Goal: Task Accomplishment & Management: Manage account settings

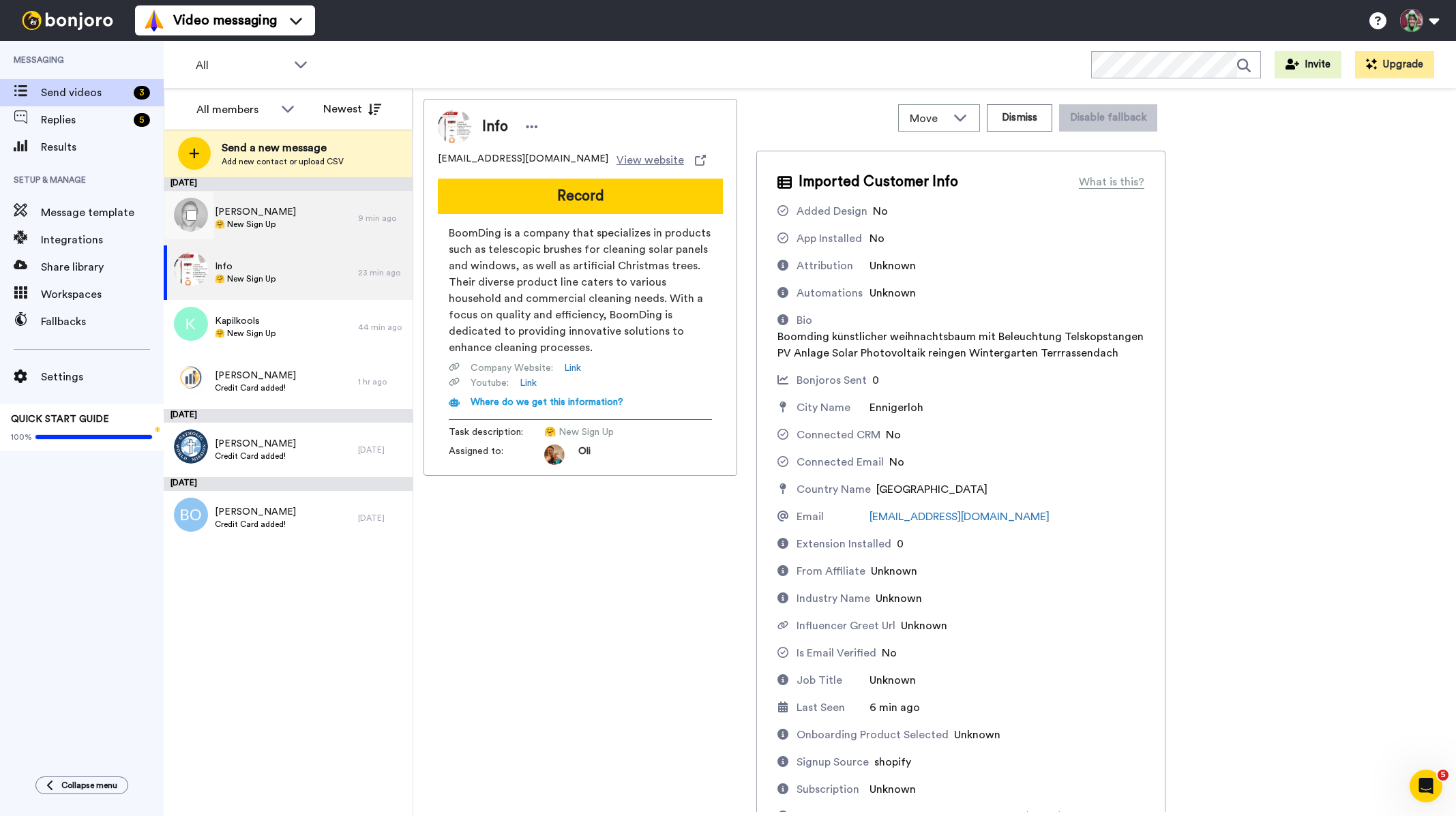
click at [304, 221] on div "Tobias Dalhaus 🤗 New Sign Up" at bounding box center [261, 218] width 194 height 54
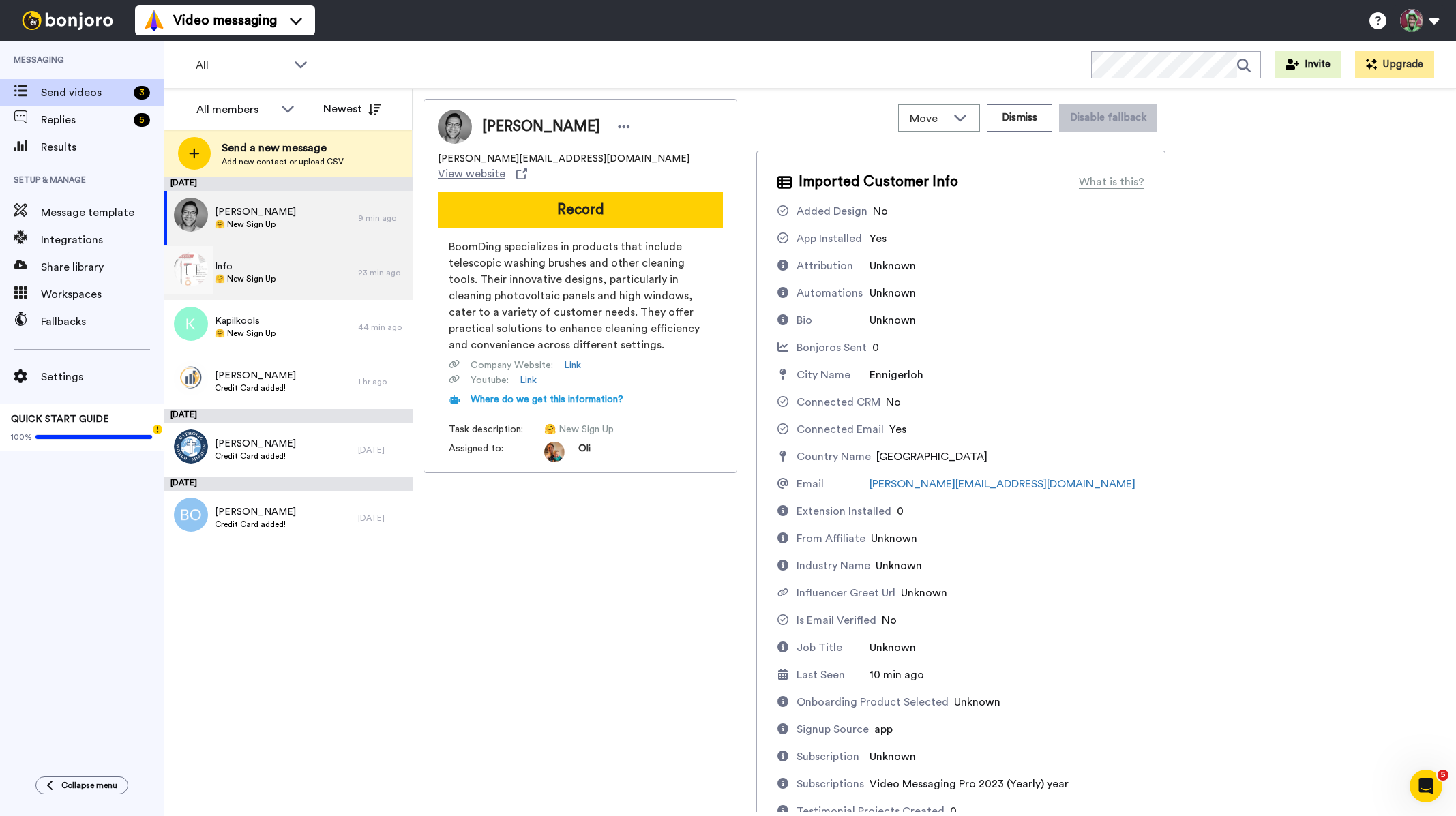
click at [287, 271] on div "Info 🤗 New Sign Up" at bounding box center [261, 272] width 194 height 54
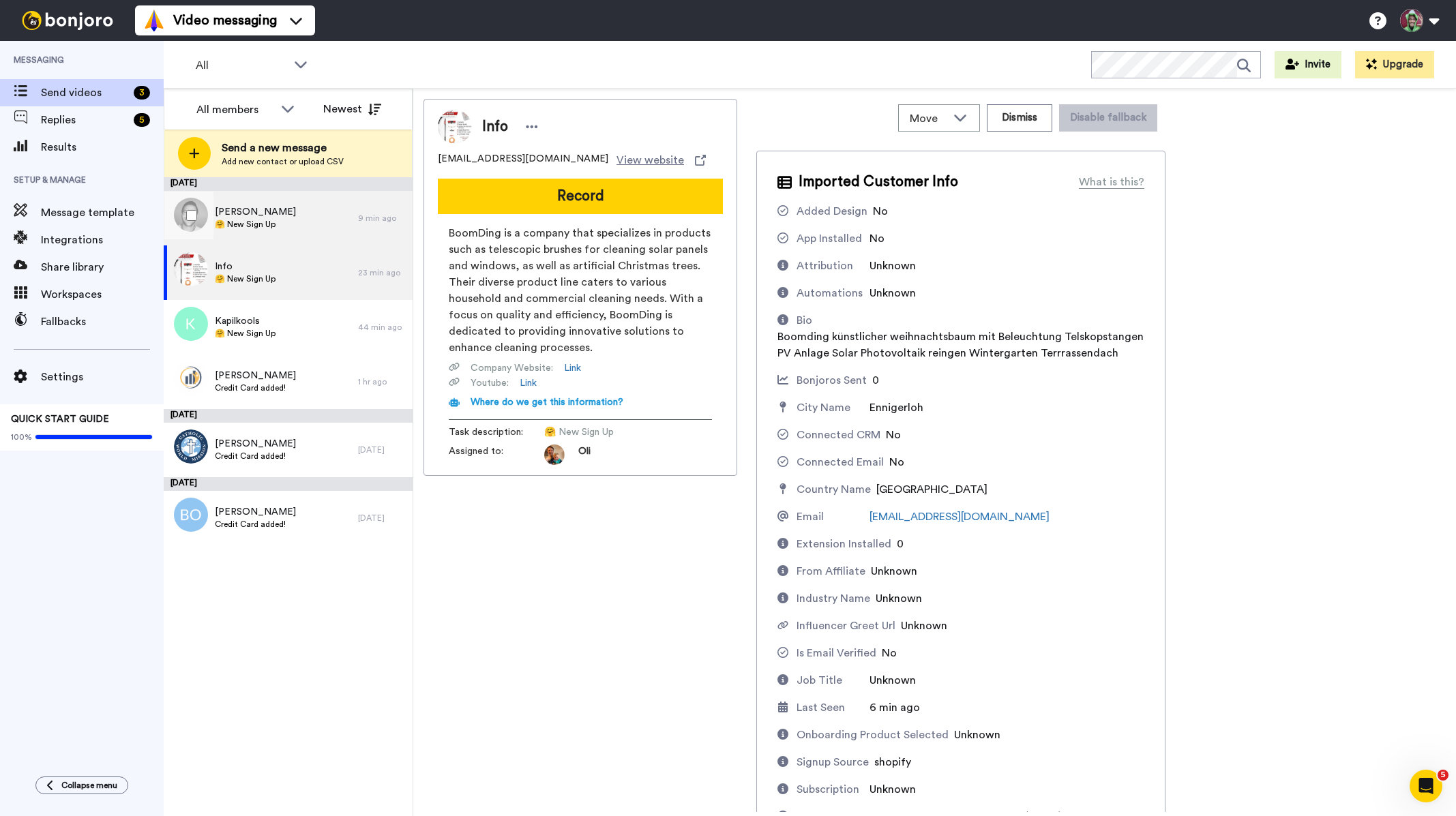
click at [292, 219] on div "Tobias Dalhaus 🤗 New Sign Up" at bounding box center [261, 218] width 194 height 54
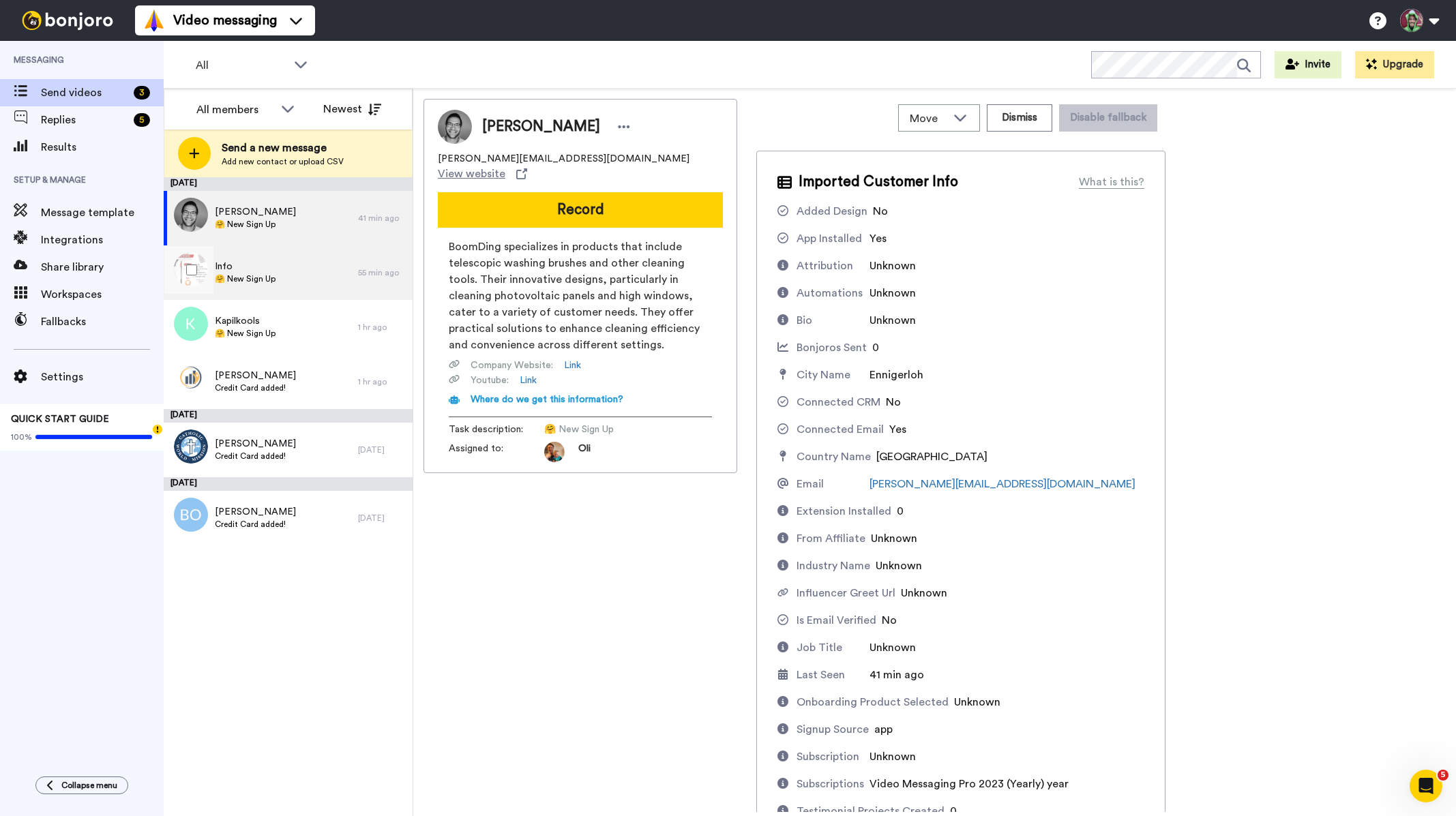
click at [326, 275] on div "Info 🤗 New Sign Up" at bounding box center [261, 272] width 194 height 54
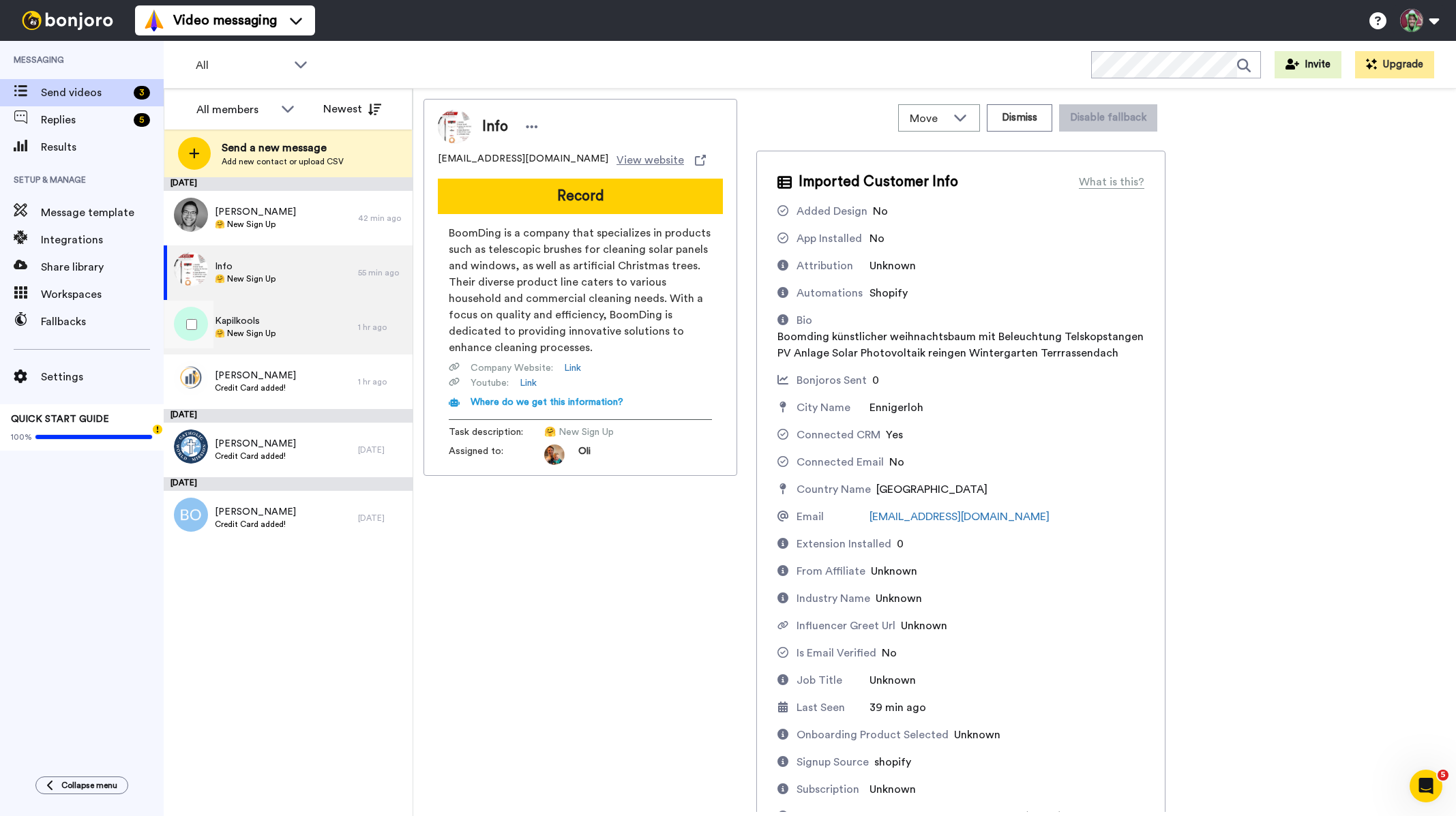
click at [324, 334] on div "Kapilkools 🤗 New Sign Up" at bounding box center [261, 327] width 194 height 54
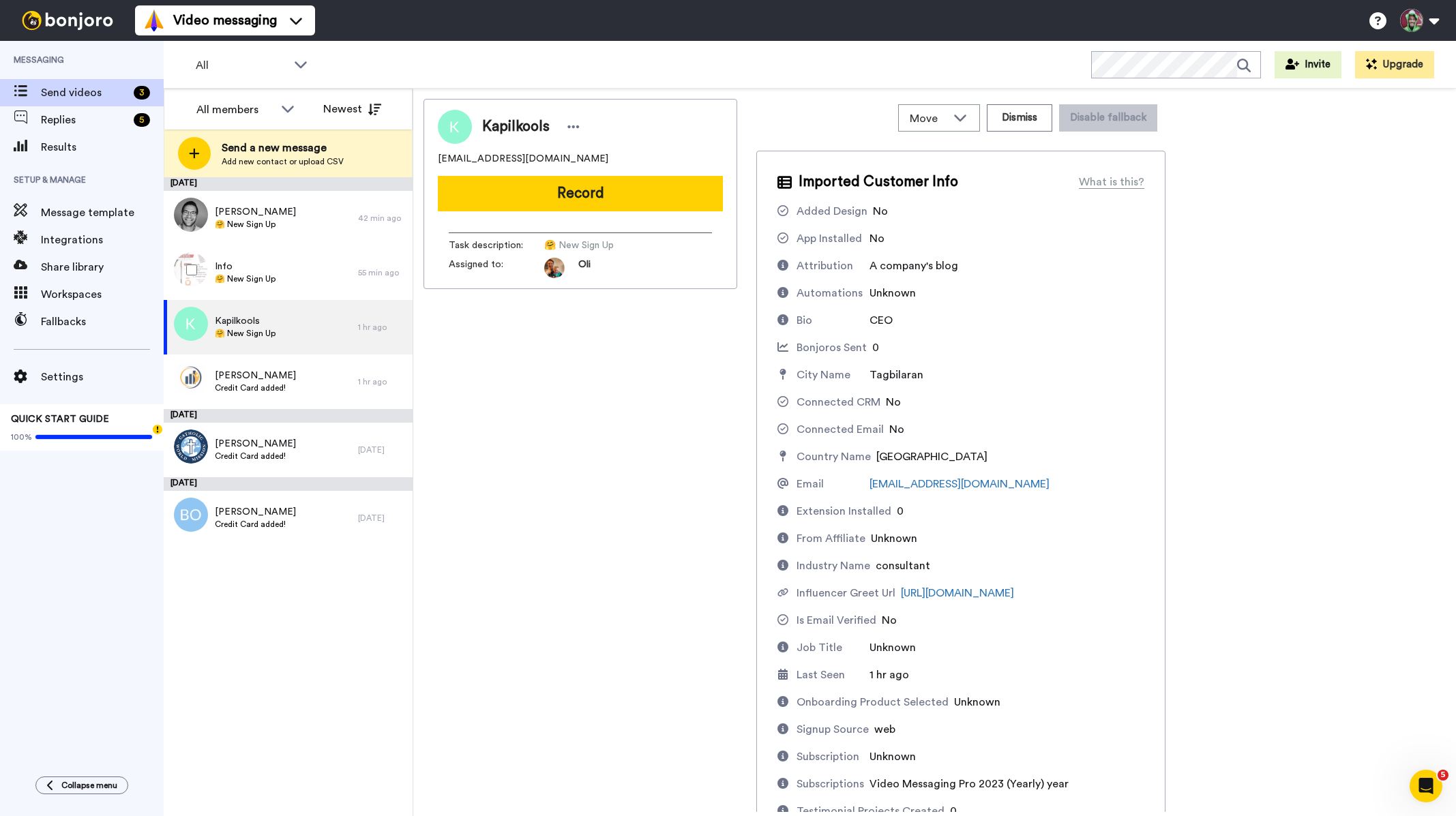
click at [208, 271] on div at bounding box center [188, 269] width 49 height 47
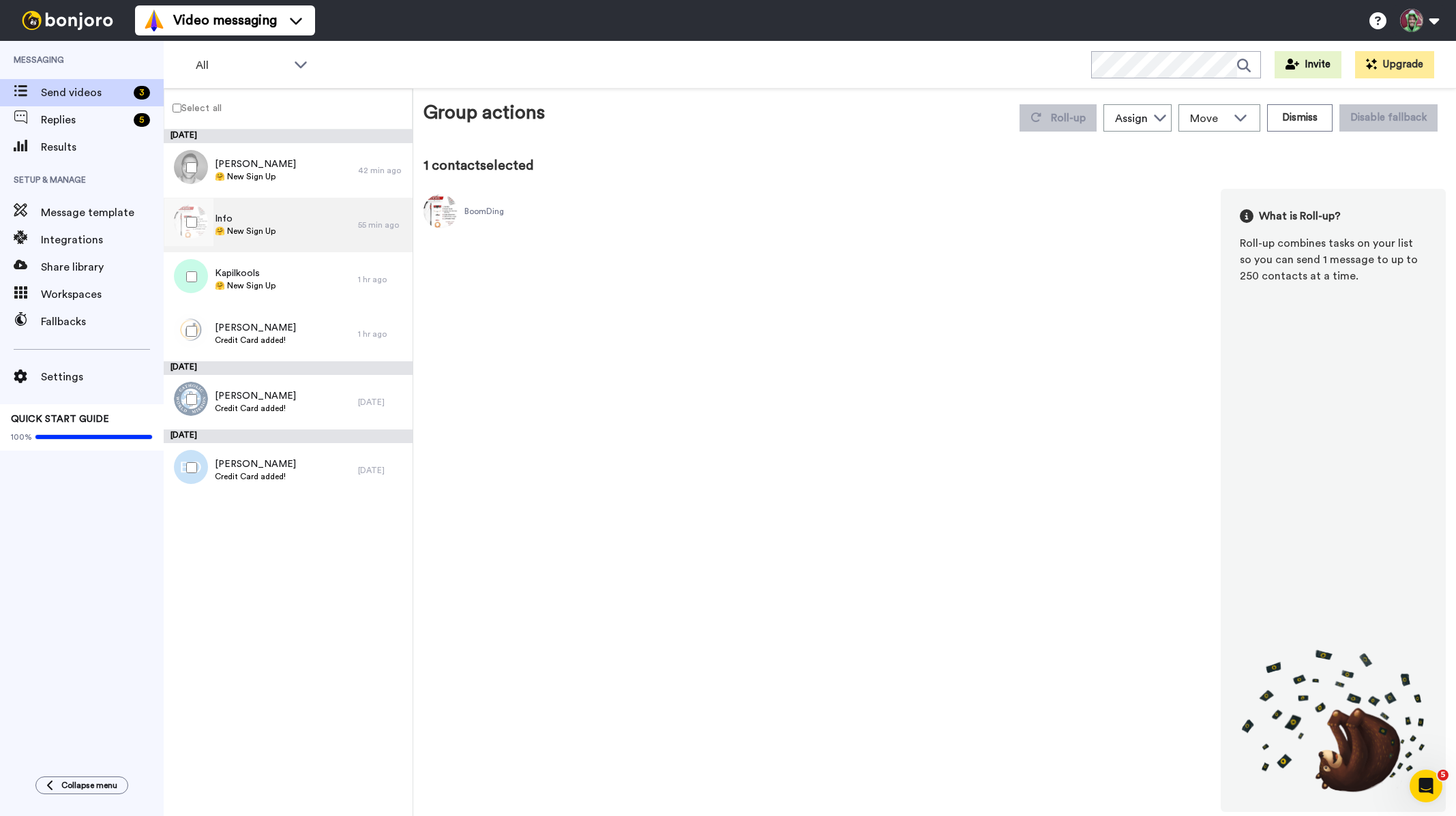
click at [265, 238] on div "Info 🤗 New Sign Up" at bounding box center [261, 225] width 194 height 54
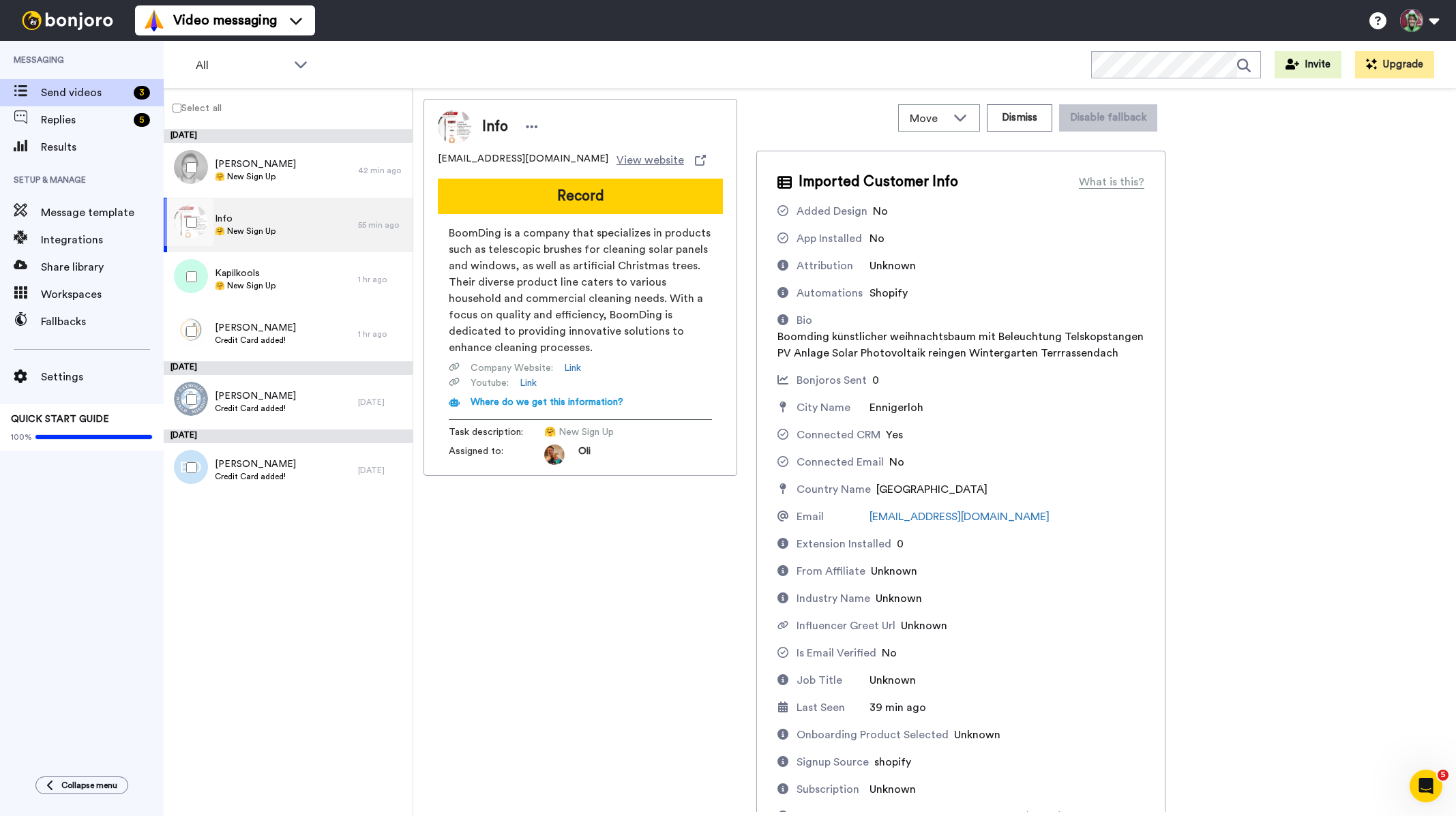
click at [180, 223] on div at bounding box center [188, 222] width 49 height 47
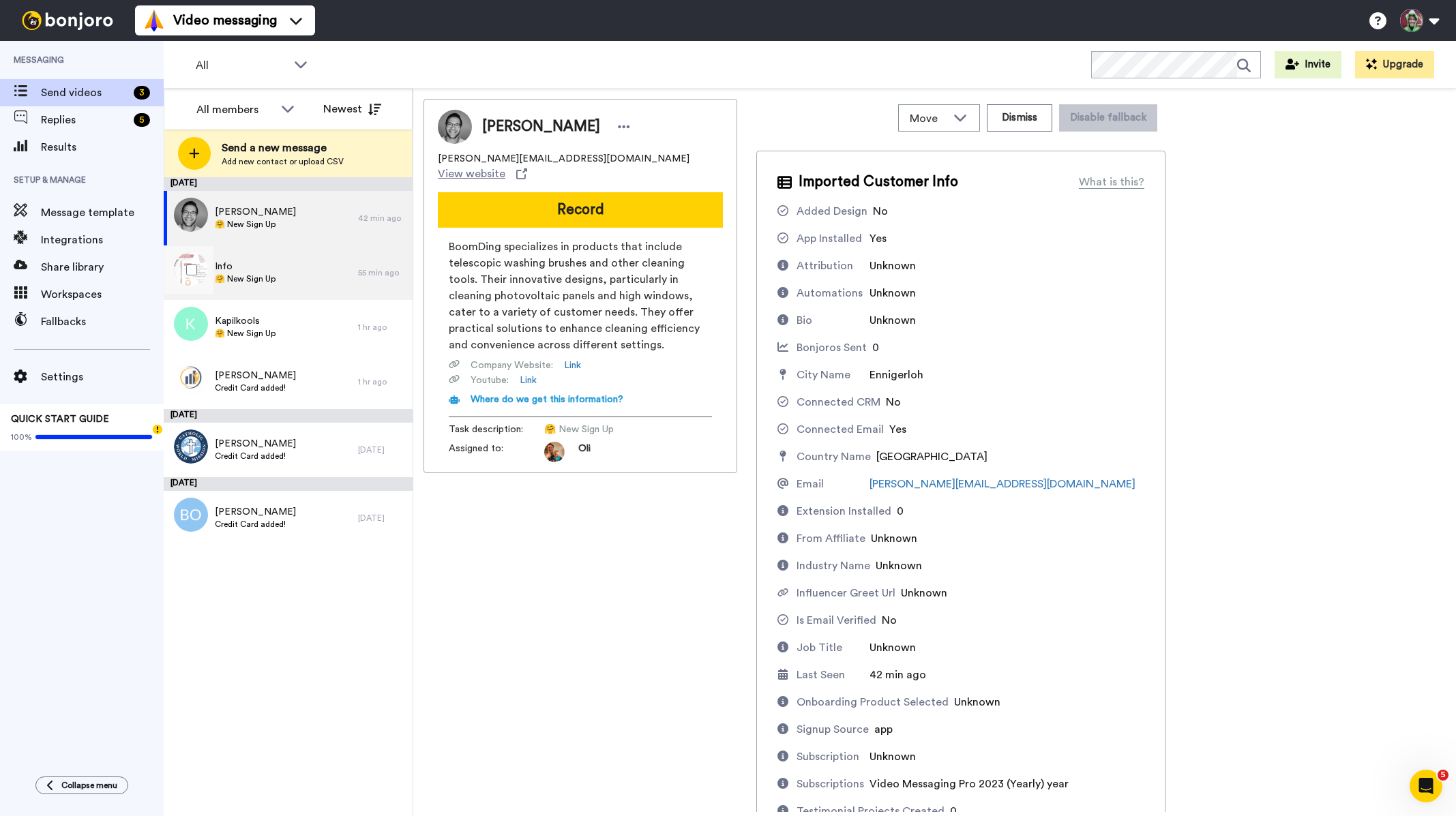
click at [250, 270] on span "Info" at bounding box center [245, 267] width 61 height 14
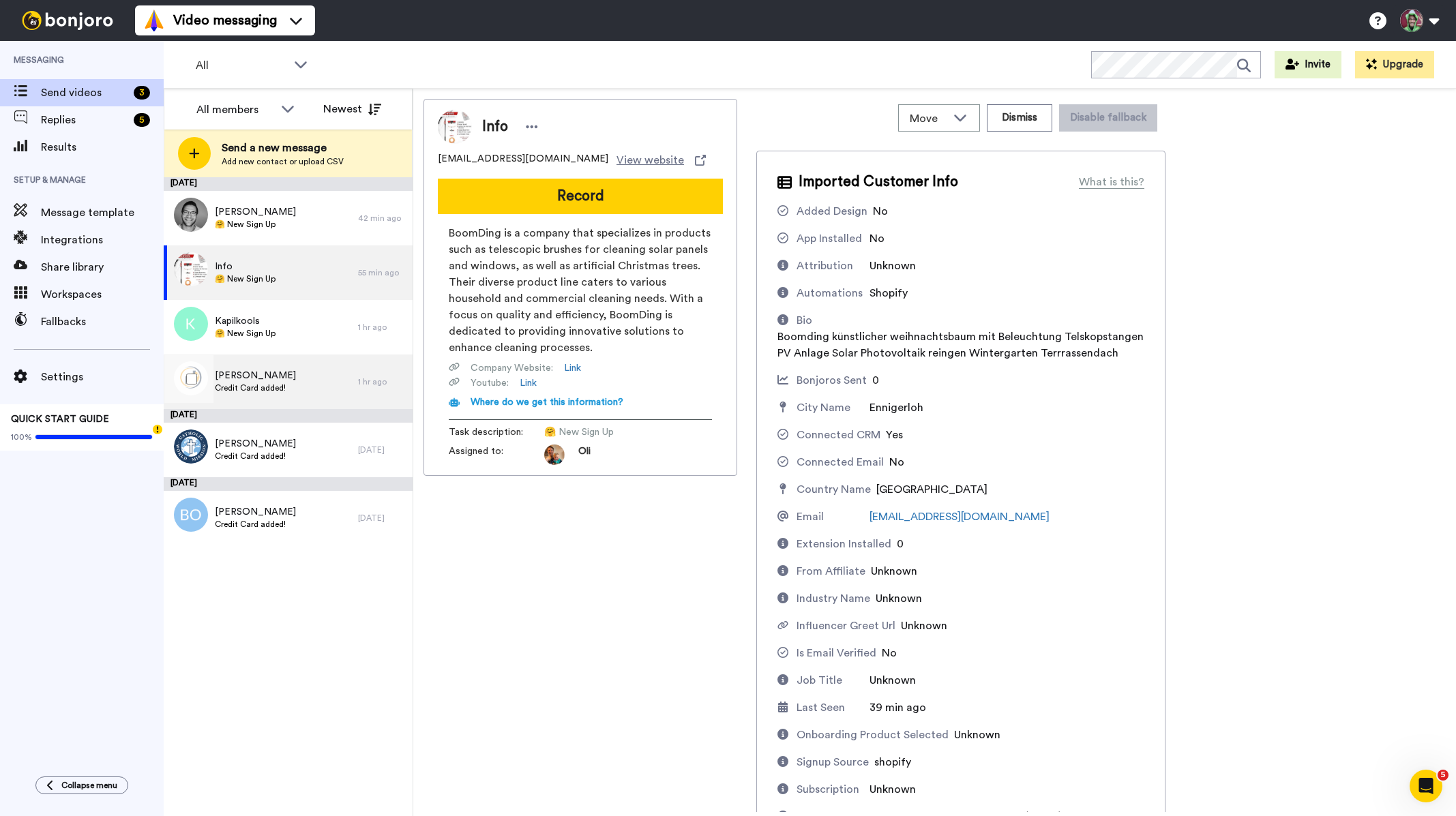
click at [254, 368] on div "Adrian Credit Card added!" at bounding box center [261, 381] width 194 height 54
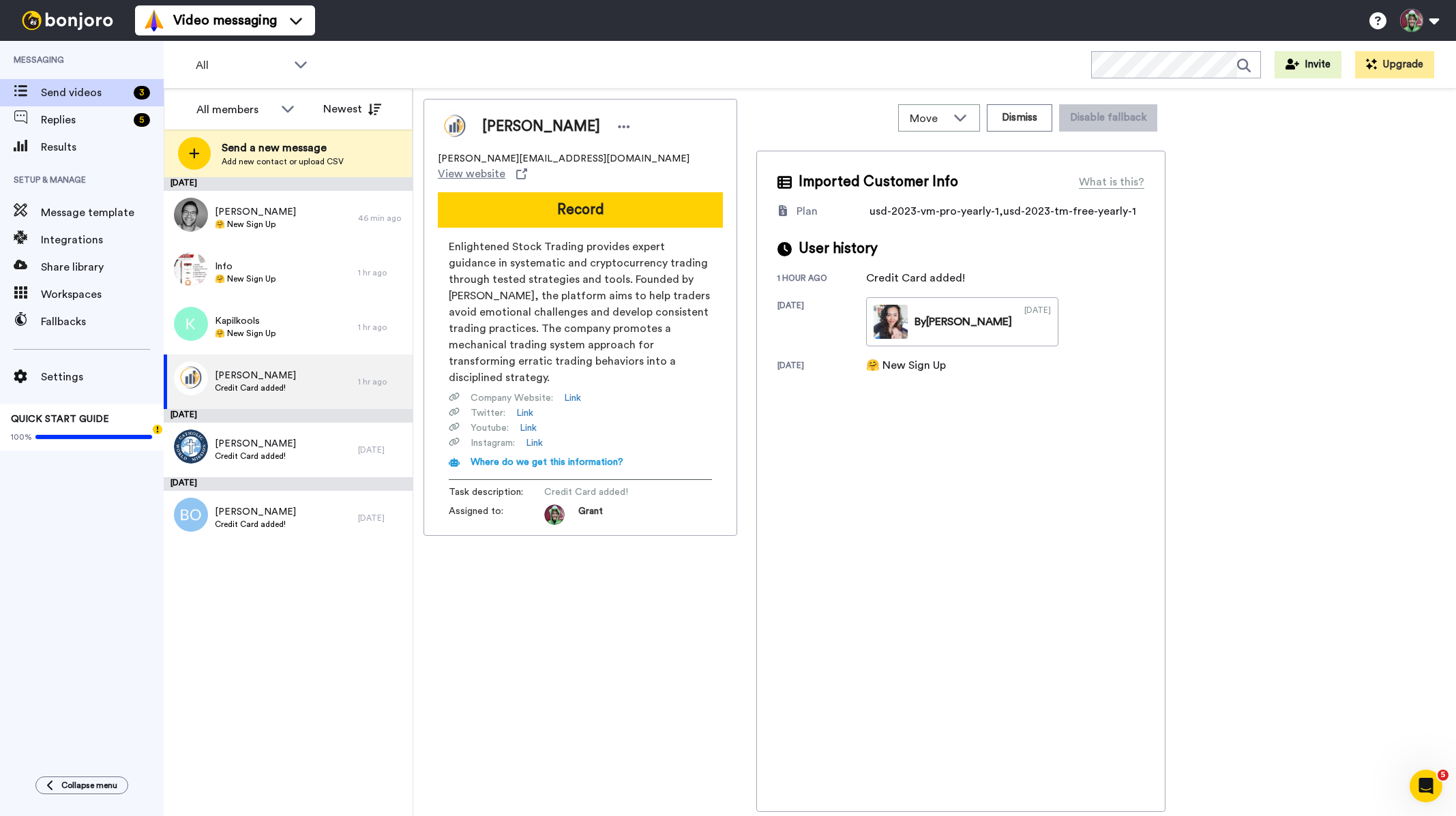
click at [568, 195] on button "Record" at bounding box center [580, 209] width 285 height 35
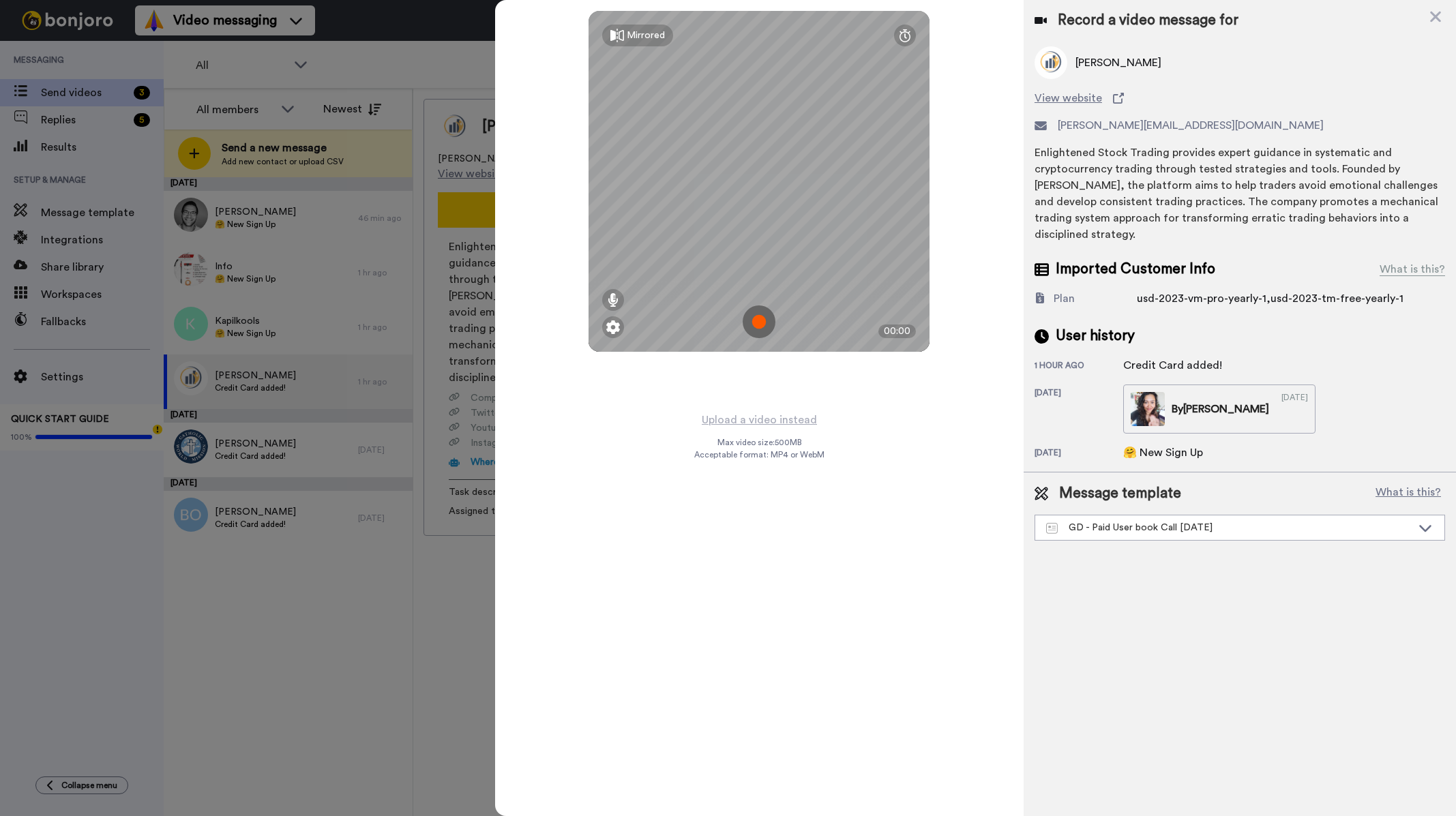
click at [1424, 22] on div "Record a video message for" at bounding box center [1239, 21] width 410 height 19
click at [1439, 18] on icon at bounding box center [1435, 17] width 14 height 17
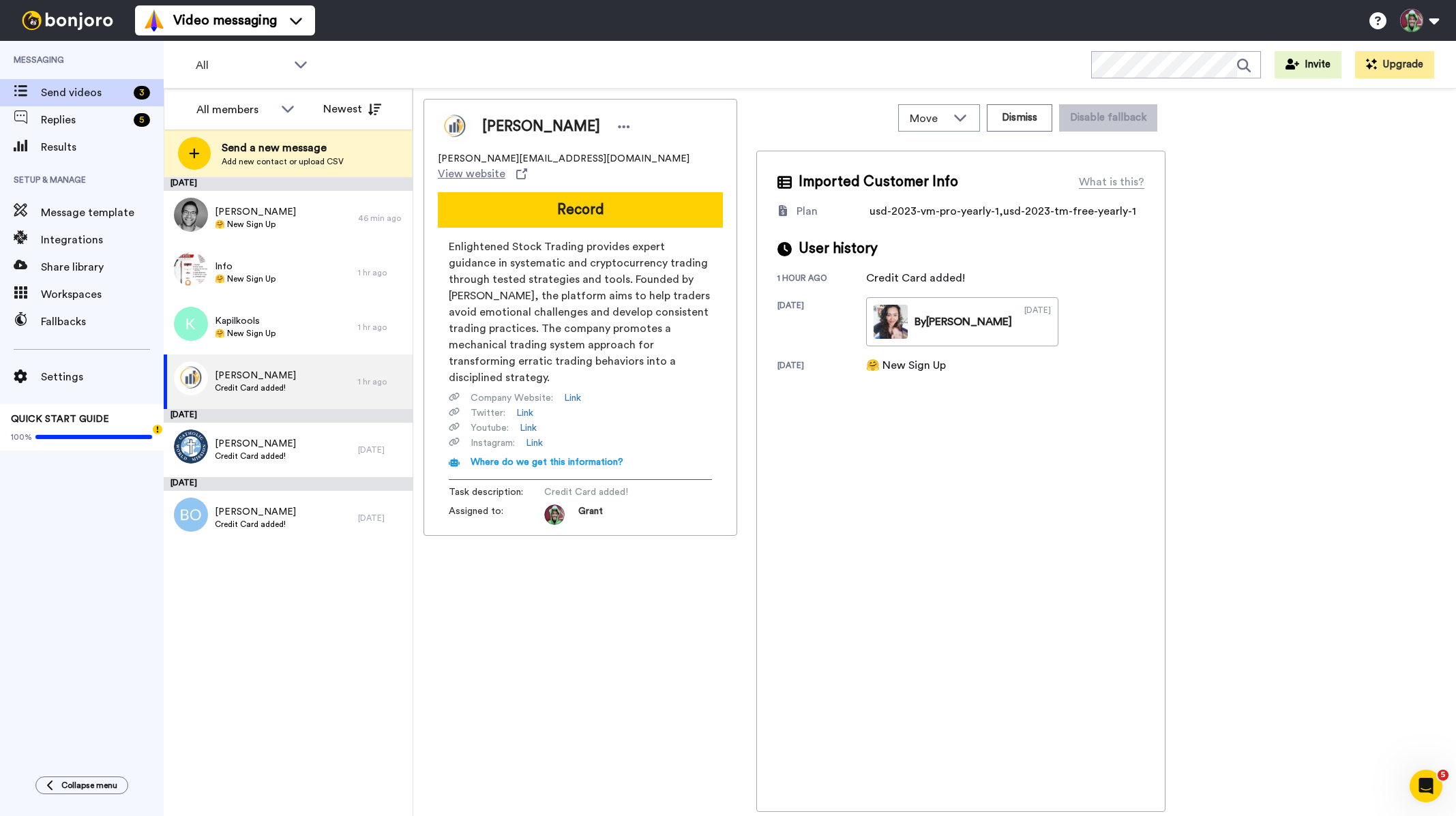
click at [608, 554] on div "Adrian adrian@enlightenedstocktrading.com View website Record Enlightened Stock…" at bounding box center [580, 455] width 313 height 714
click at [257, 241] on div "Tobias Dalhaus 🤗 New Sign Up" at bounding box center [261, 218] width 194 height 54
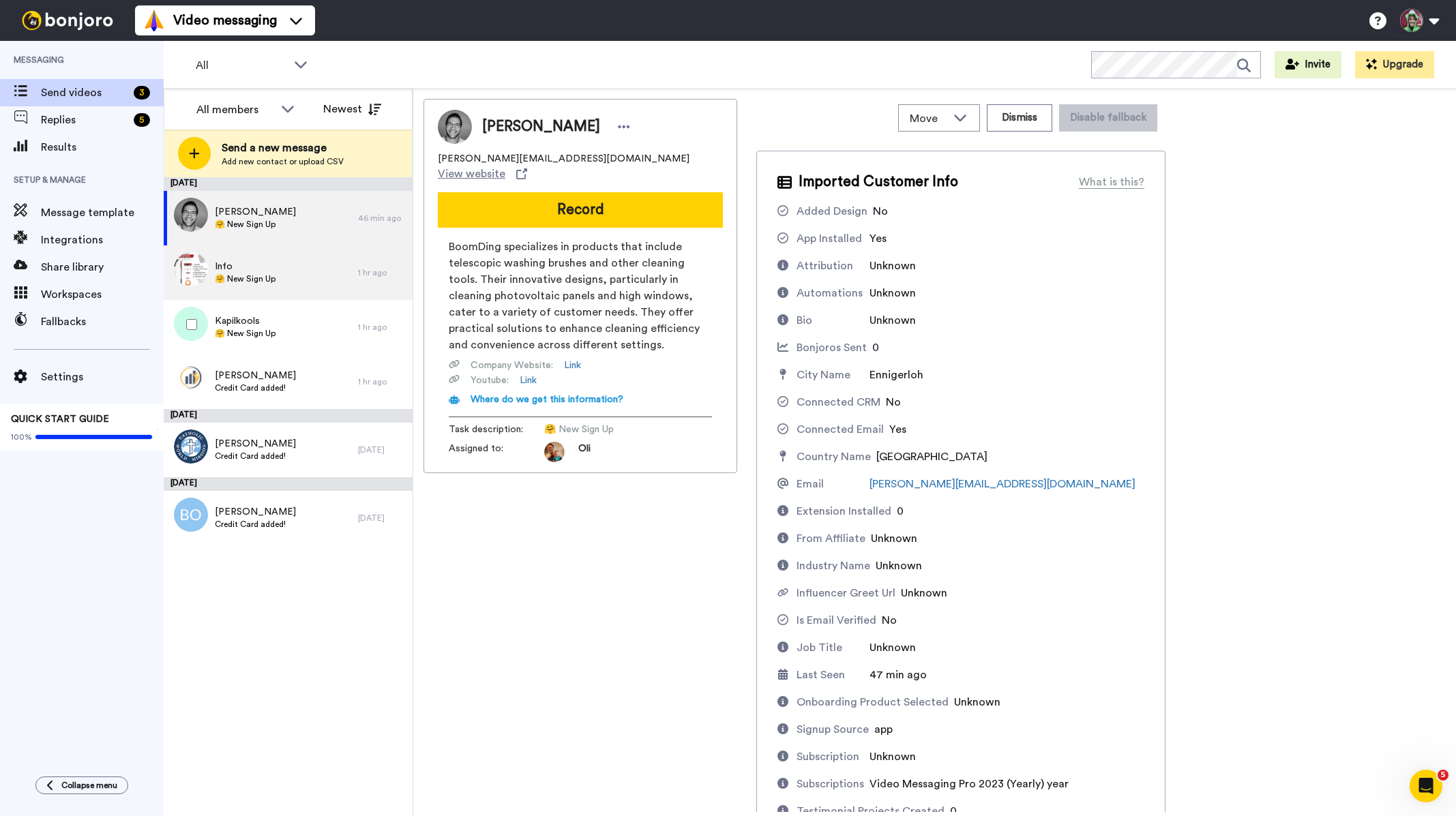
click at [305, 264] on div "Info 🤗 New Sign Up" at bounding box center [261, 272] width 194 height 54
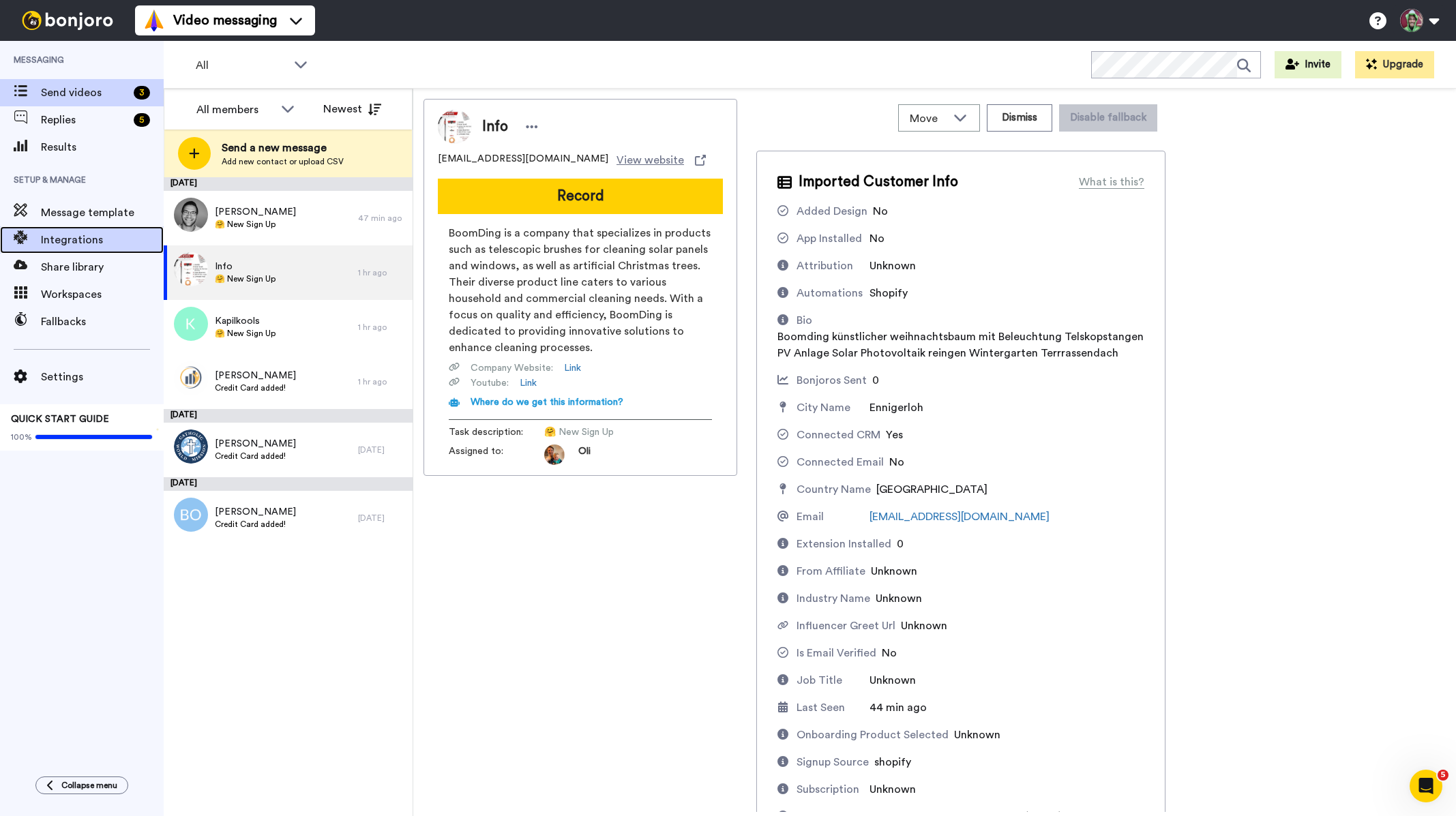
click at [110, 230] on div "Integrations" at bounding box center [82, 240] width 163 height 28
click at [112, 213] on span "Message template" at bounding box center [102, 213] width 123 height 16
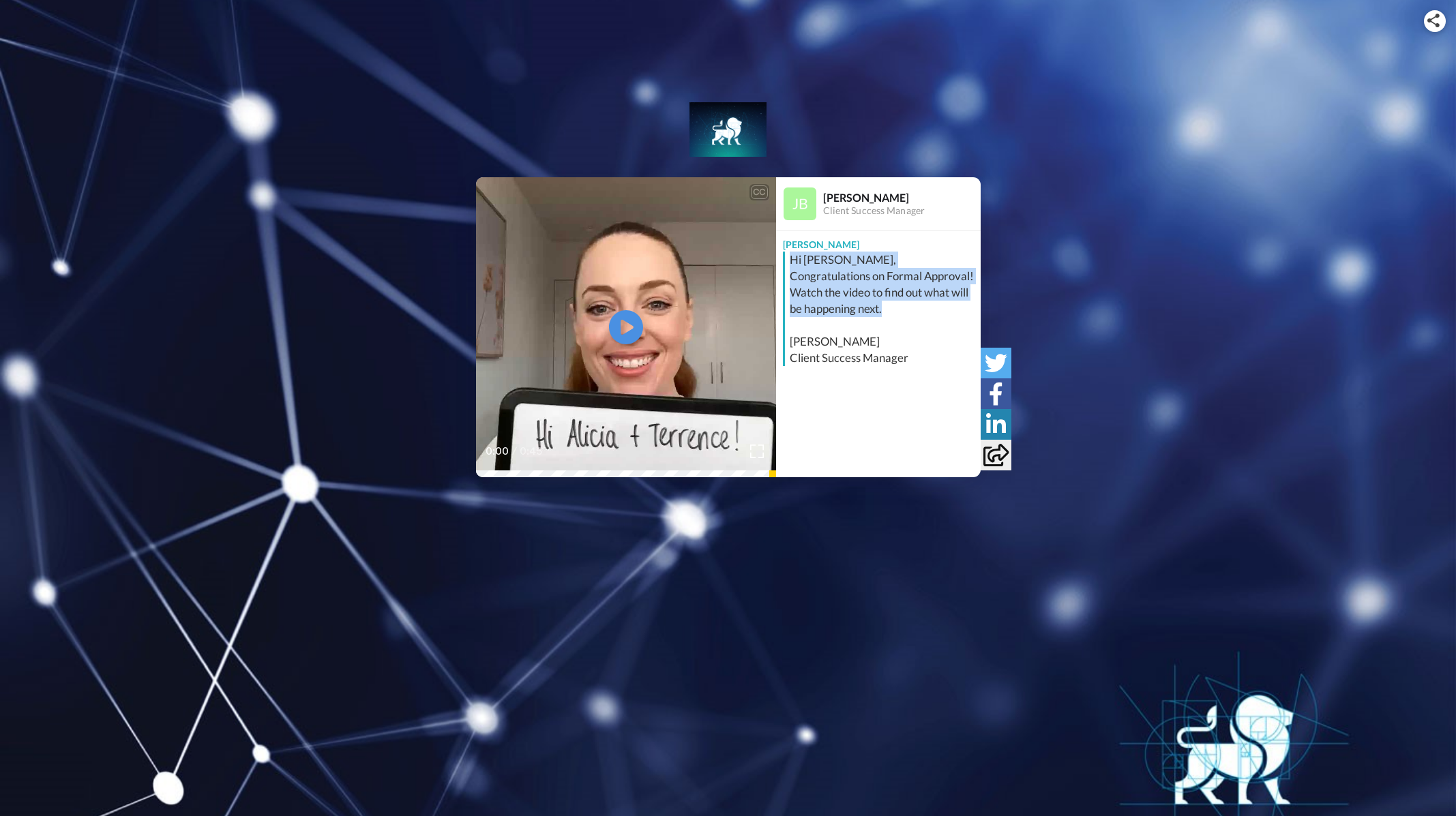
drag, startPoint x: 929, startPoint y: 316, endPoint x: 793, endPoint y: 261, distance: 146.7
click at [793, 263] on div "Hi Terrence, Congratulations on Formal Approval! Watch the video to find out wh…" at bounding box center [884, 308] width 188 height 114
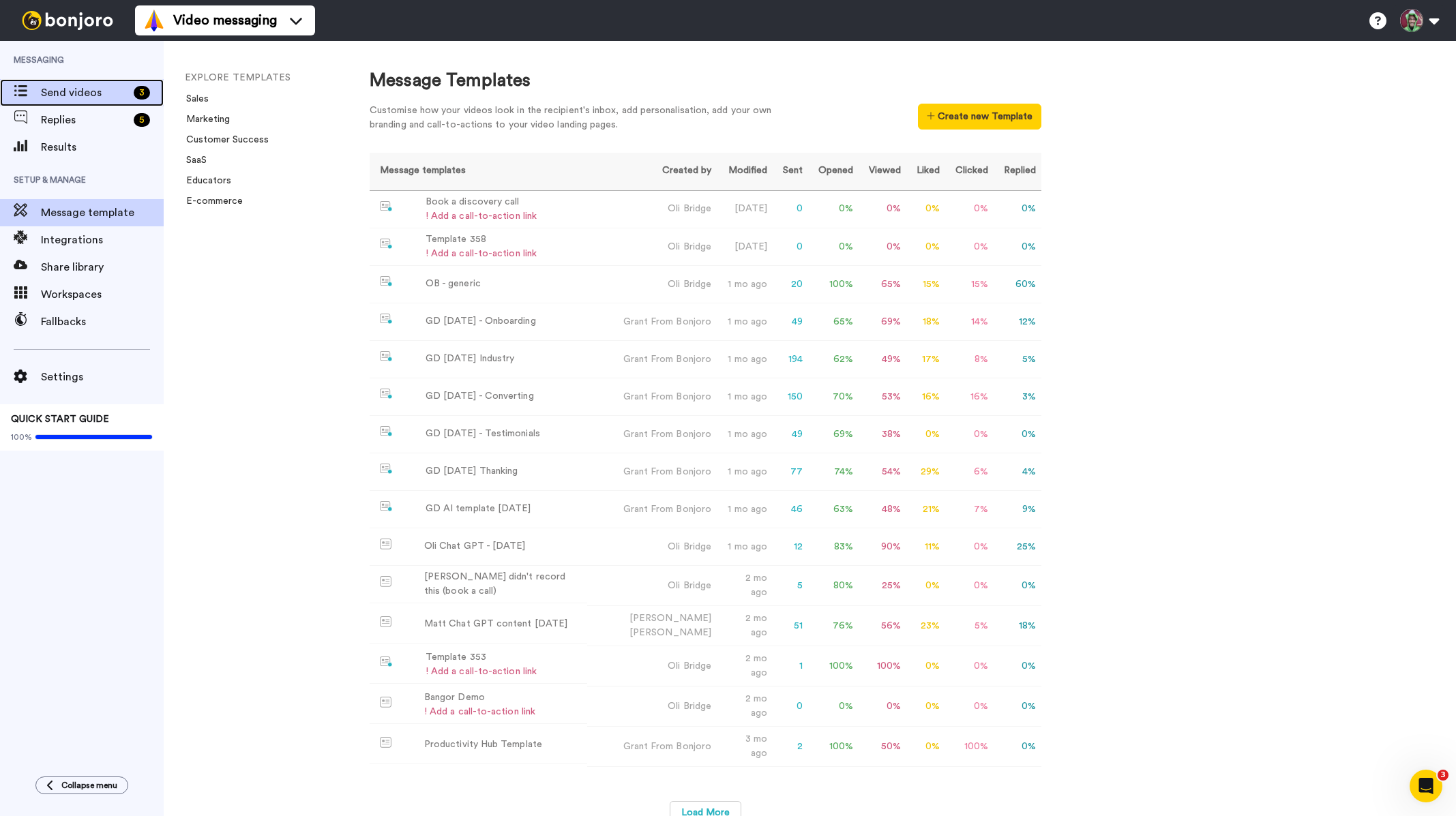
click at [77, 89] on span "Send videos" at bounding box center [84, 92] width 87 height 16
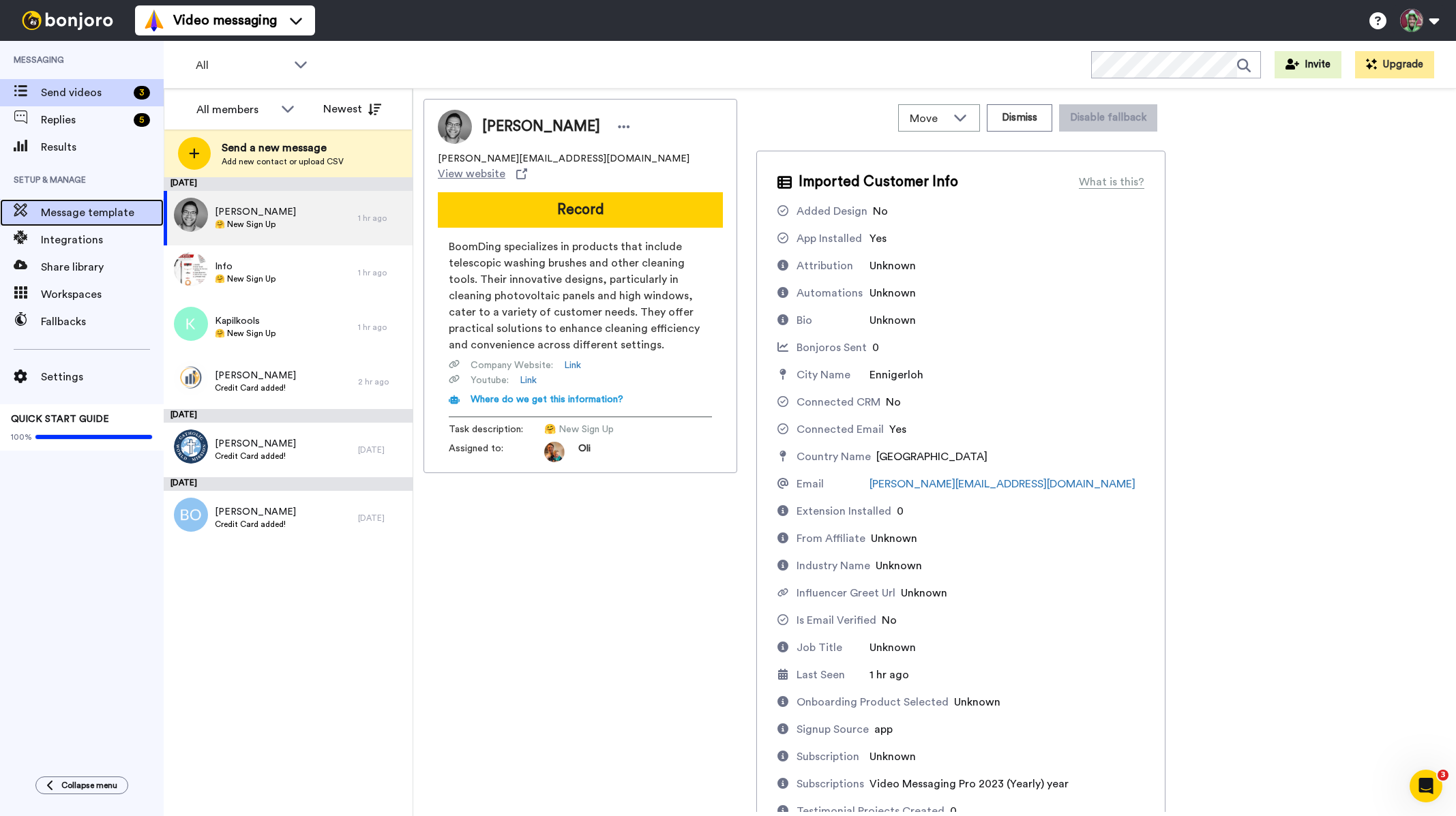
click at [110, 207] on span "Message template" at bounding box center [102, 213] width 123 height 16
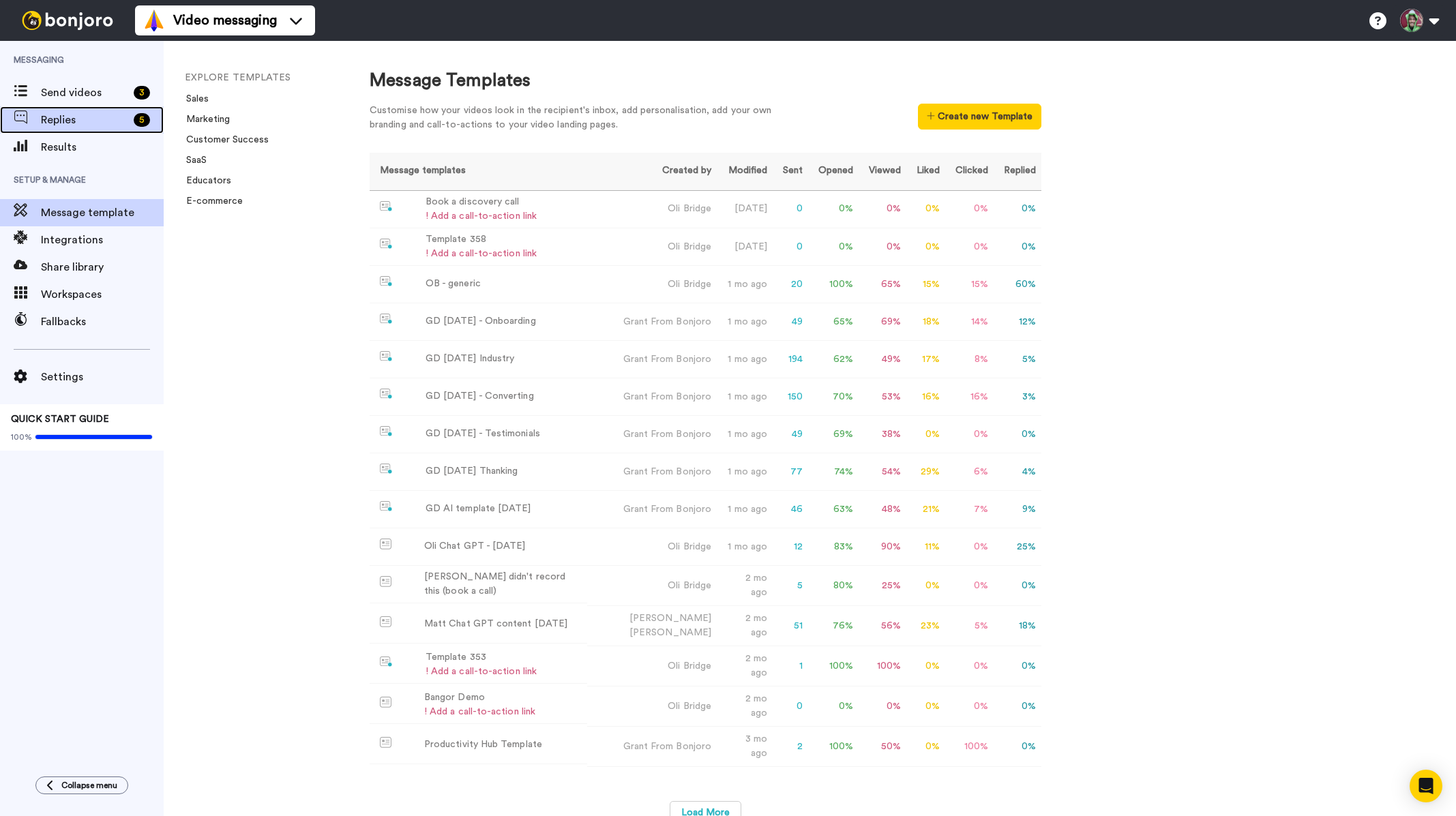
click at [55, 113] on span "Replies" at bounding box center [84, 120] width 87 height 16
click at [70, 161] on span "Setup & Manage" at bounding box center [82, 180] width 163 height 38
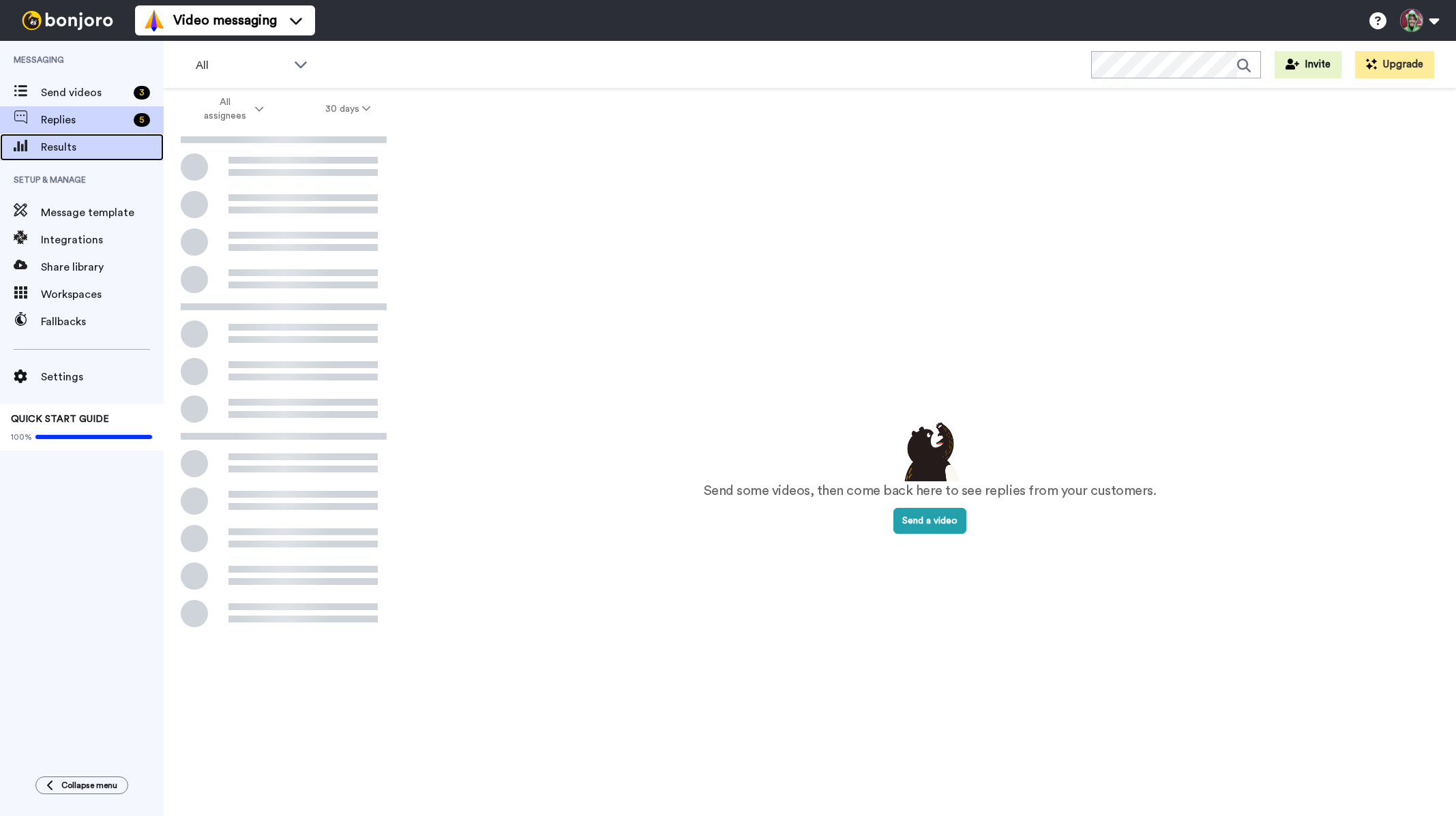
click at [73, 145] on span "Results" at bounding box center [102, 147] width 123 height 16
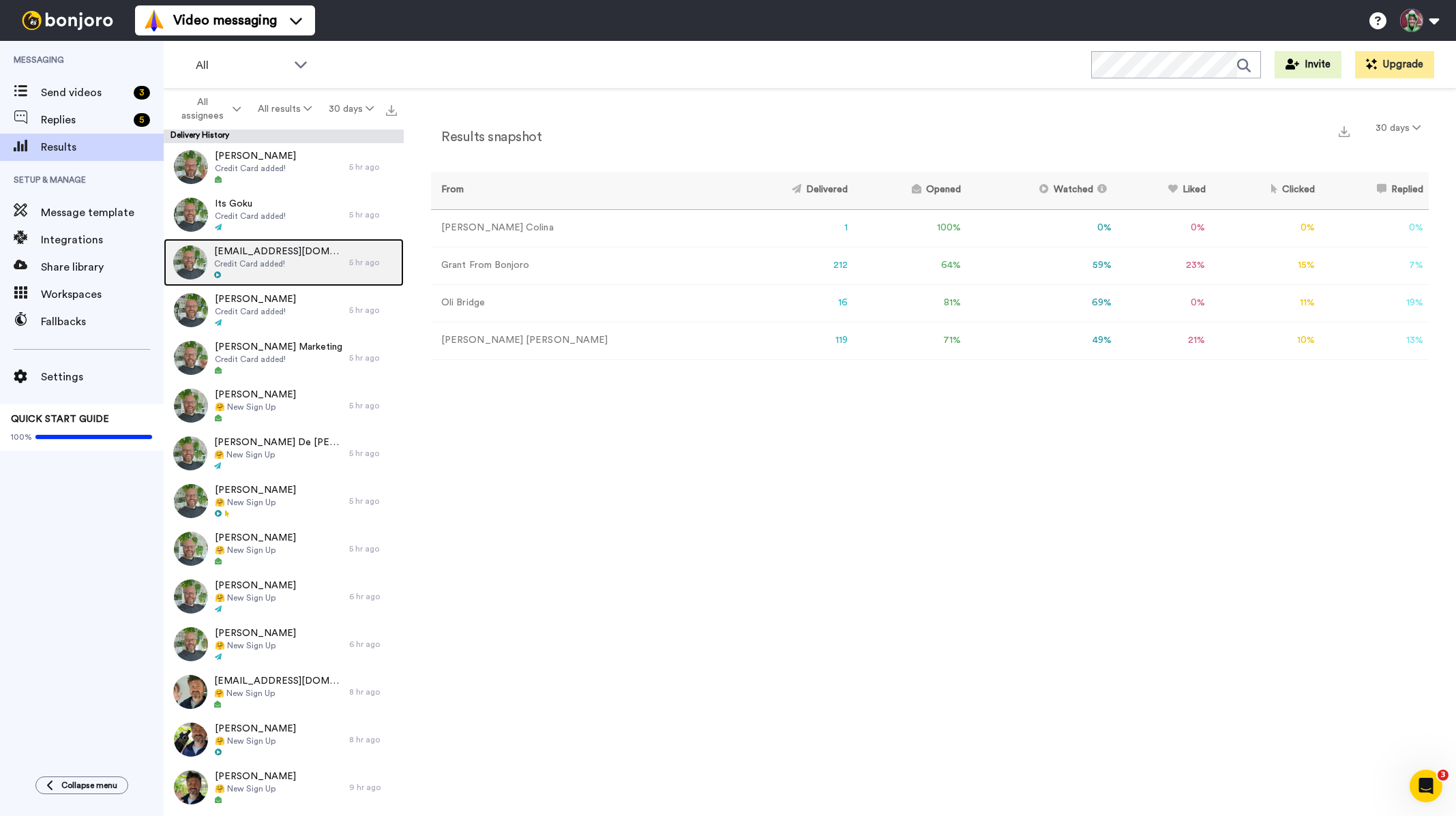
click at [277, 253] on span "[EMAIL_ADDRESS][DOMAIN_NAME]" at bounding box center [278, 251] width 128 height 14
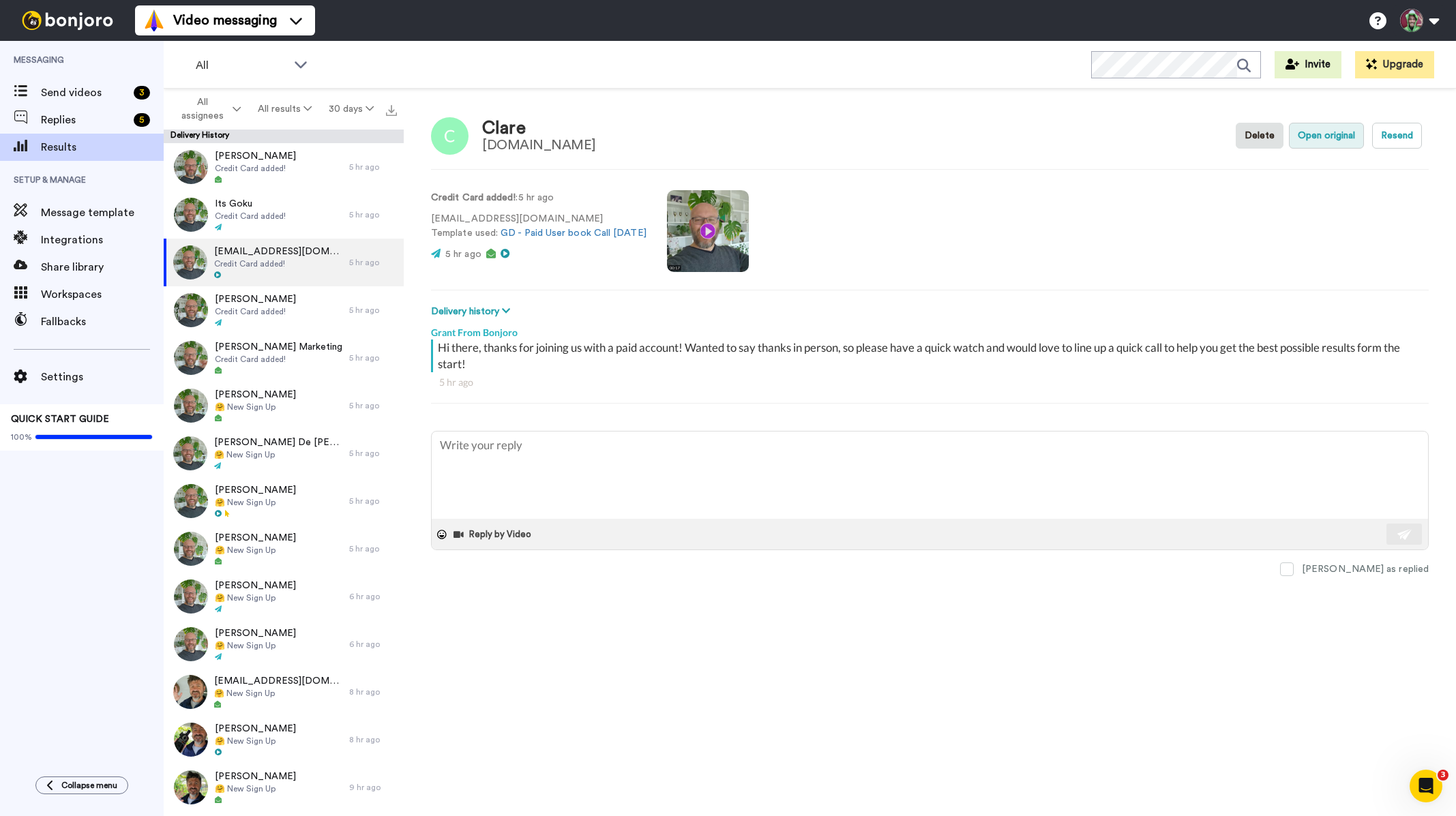
click at [1318, 135] on button "Open original" at bounding box center [1326, 136] width 75 height 26
click at [278, 402] on div "[PERSON_NAME] 🤗 New Sign Up" at bounding box center [256, 405] width 186 height 47
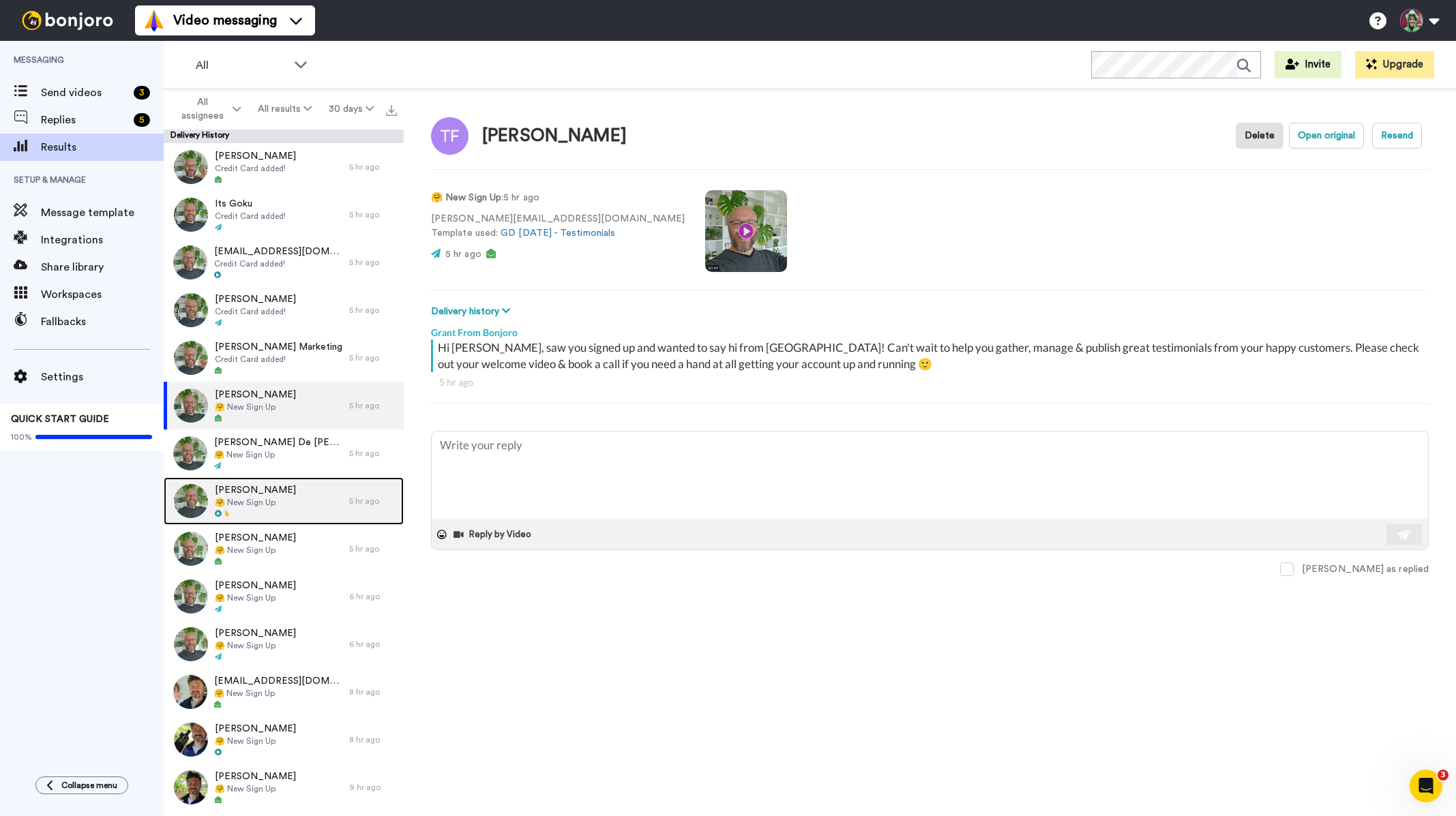
click at [263, 500] on span "🤗 New Sign Up" at bounding box center [256, 503] width 81 height 11
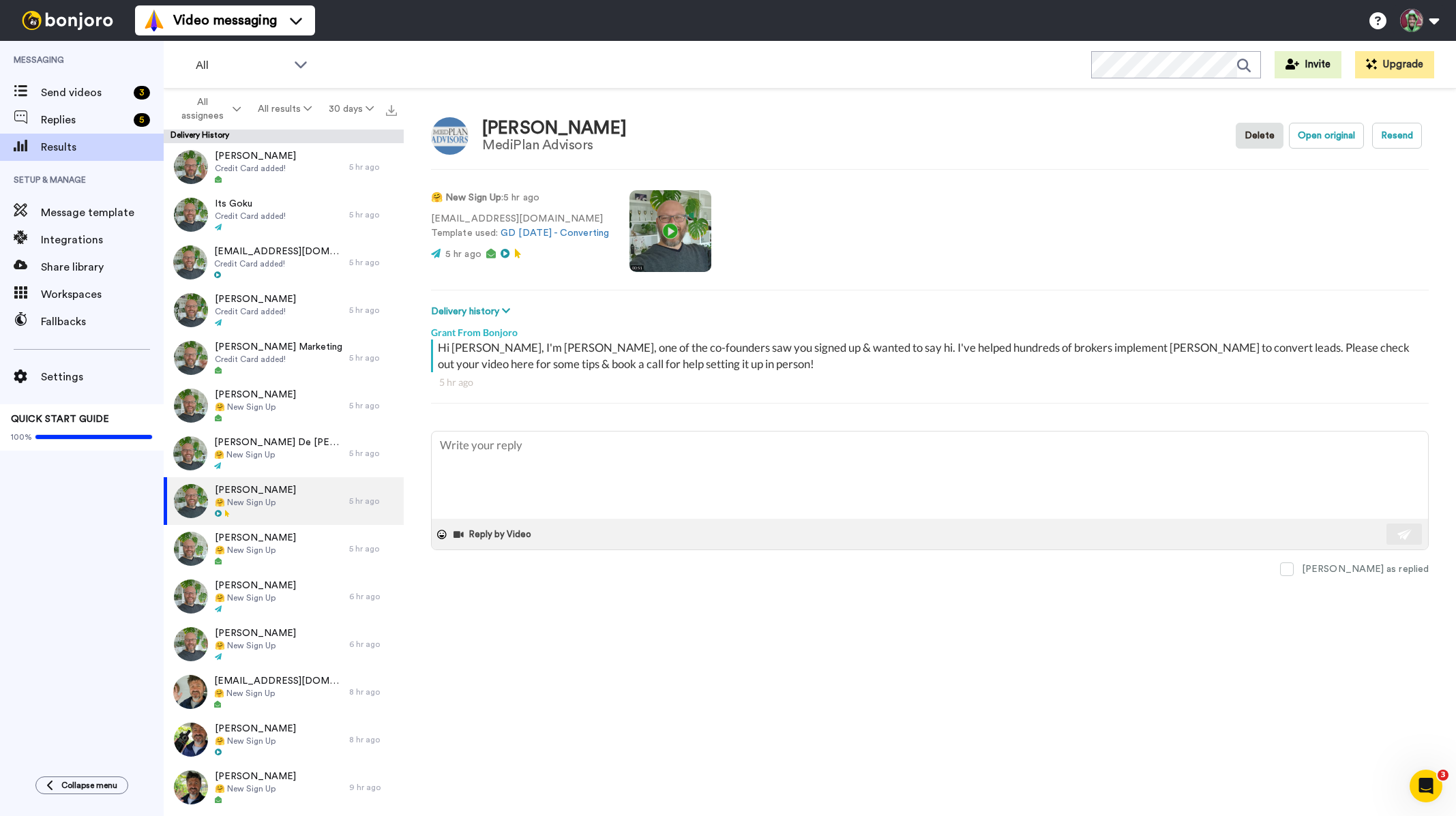
drag, startPoint x: 1325, startPoint y: 133, endPoint x: 1155, endPoint y: 175, distance: 175.1
click at [1075, 182] on div "Matt Marcoux MediPlan Advisors Delete Open original Resend 🤗 New Sign Up : 5 hr…" at bounding box center [929, 455] width 1052 height 734
click at [1337, 133] on button "Open original" at bounding box center [1326, 136] width 75 height 26
type textarea "x"
